Goal: Information Seeking & Learning: Understand process/instructions

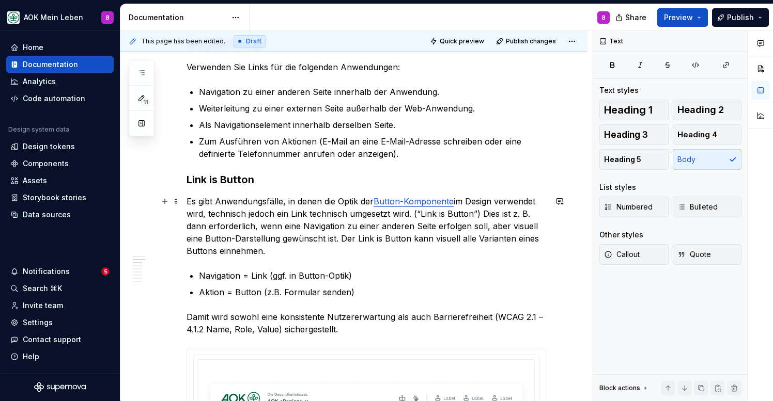
scroll to position [327, 0]
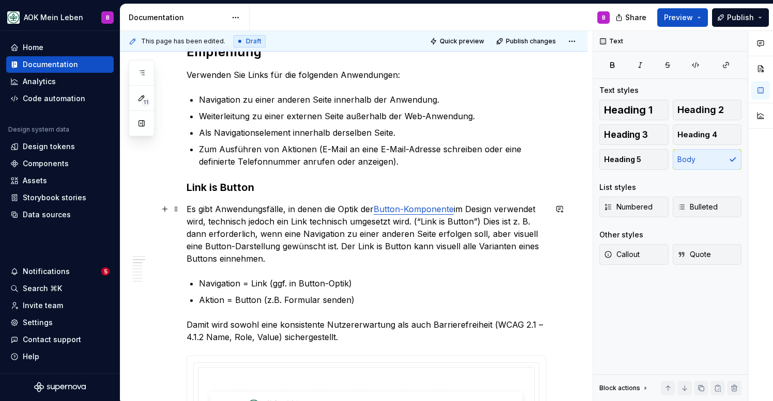
click at [388, 209] on link "Button-Komponente" at bounding box center [414, 209] width 80 height 10
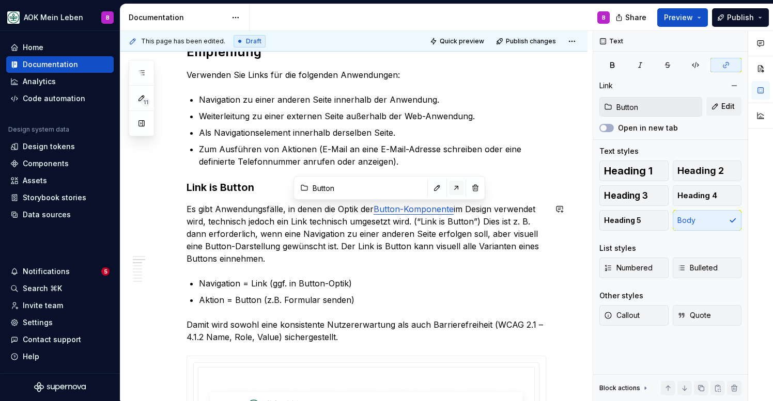
click at [459, 182] on button "button" at bounding box center [456, 188] width 14 height 14
type textarea "*"
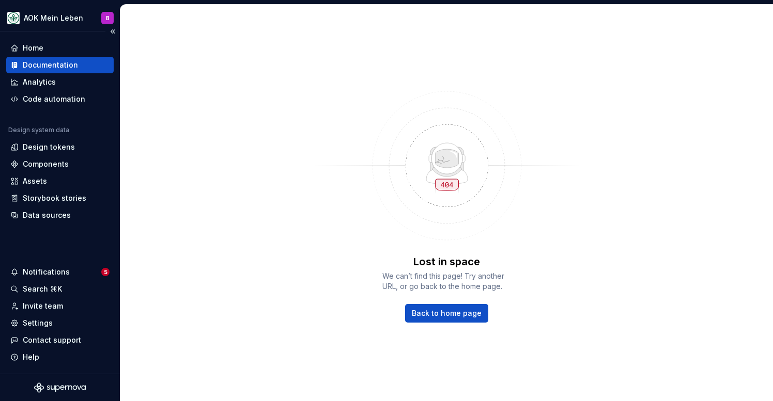
click at [48, 68] on div "Documentation" at bounding box center [50, 65] width 55 height 10
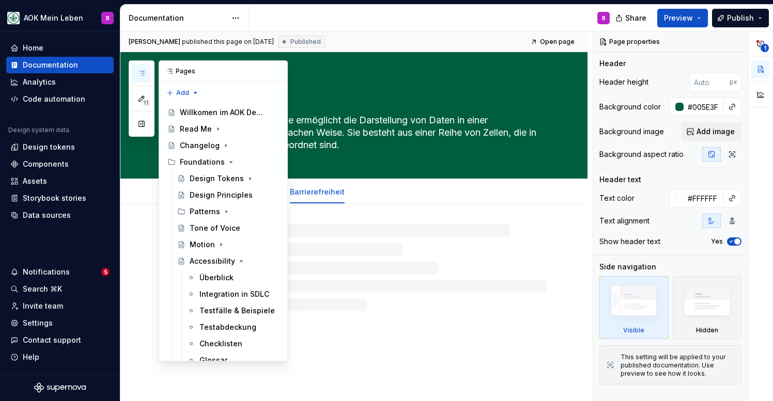
click at [143, 73] on icon "button" at bounding box center [141, 73] width 5 height 4
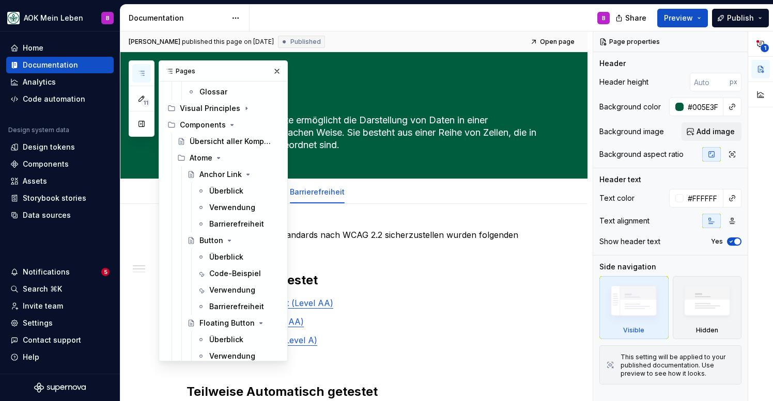
scroll to position [276, 0]
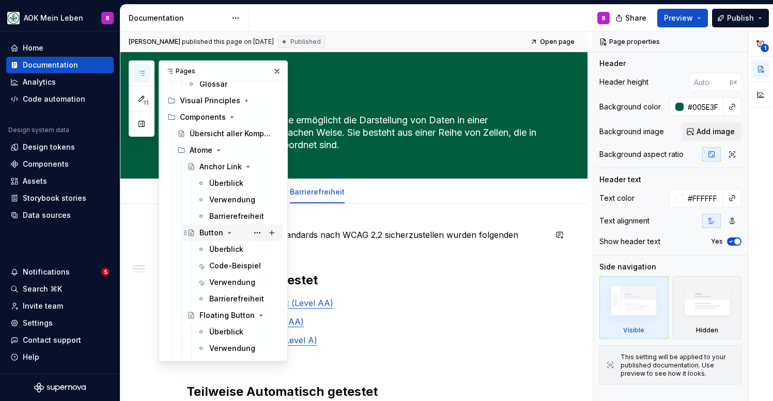
click at [211, 237] on div "Button" at bounding box center [211, 233] width 24 height 10
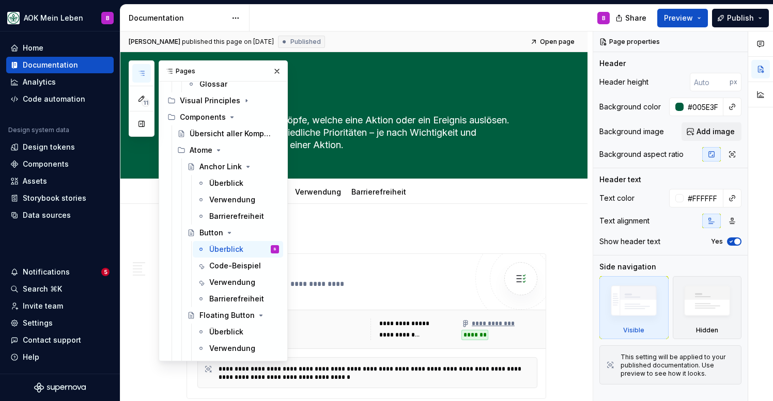
click at [136, 71] on button "button" at bounding box center [141, 73] width 19 height 19
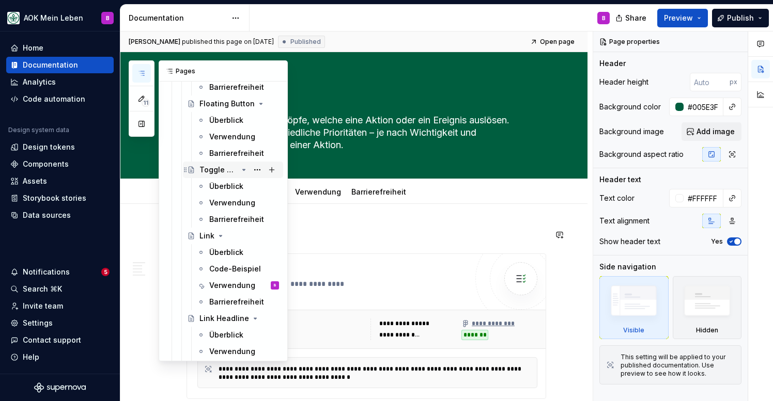
scroll to position [501, 0]
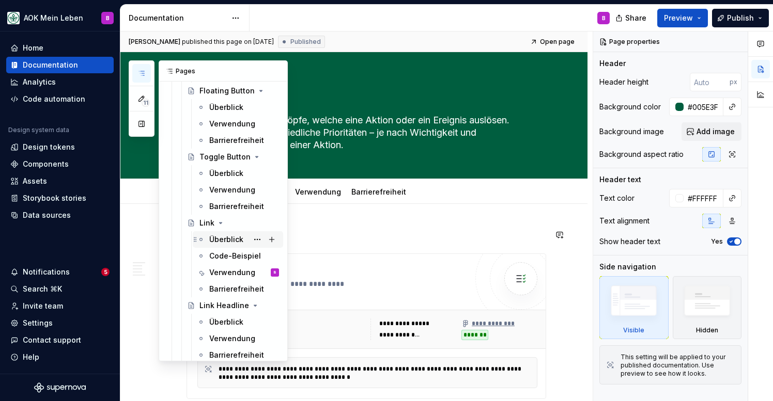
click at [215, 238] on div "Überblick" at bounding box center [226, 240] width 34 height 10
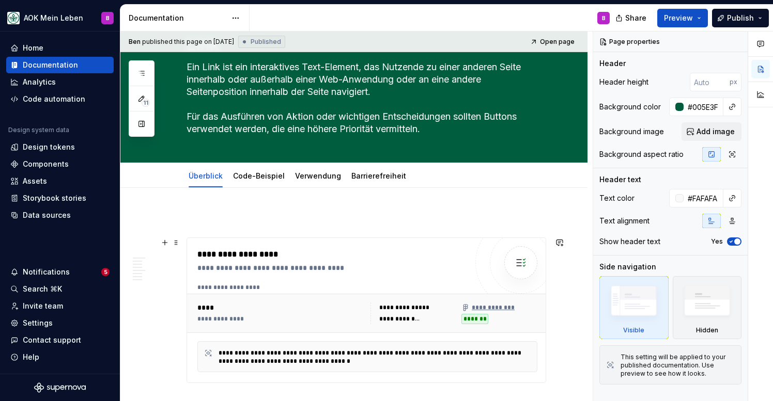
scroll to position [46, 0]
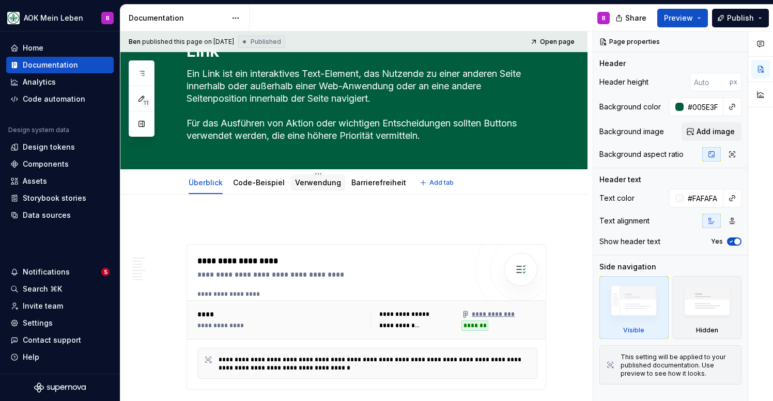
click at [306, 186] on link "Verwendung" at bounding box center [318, 182] width 46 height 9
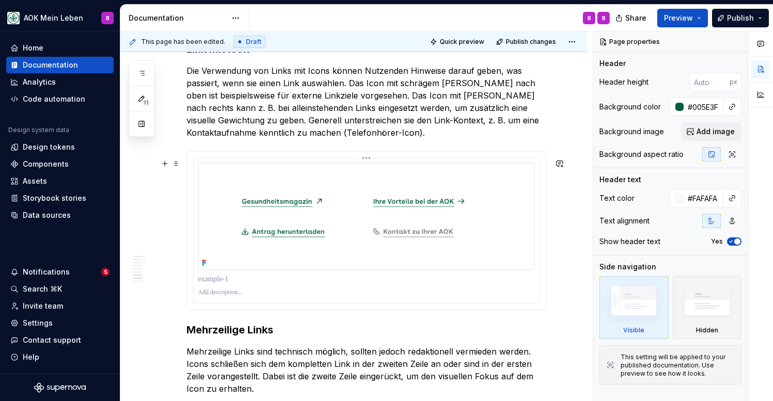
scroll to position [1710, 0]
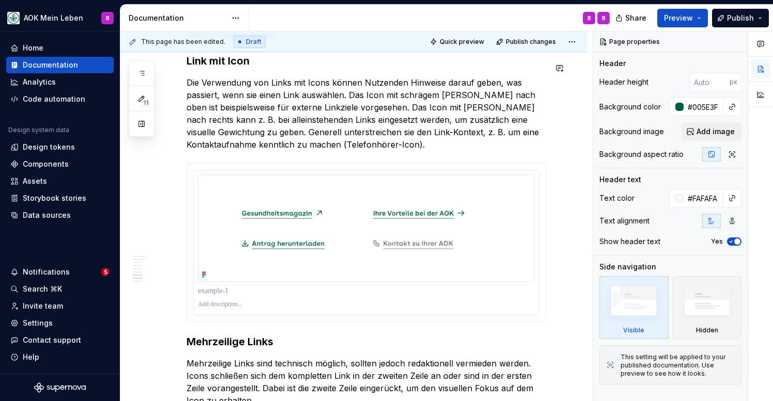
type textarea "*"
